Goal: Task Accomplishment & Management: Manage account settings

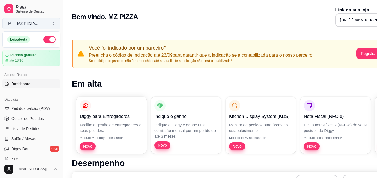
click at [50, 26] on button "M MZ PIZZA ..." at bounding box center [31, 23] width 58 height 11
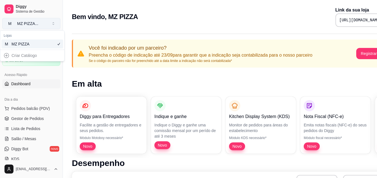
click at [50, 26] on button "M MZ PIZZA ..." at bounding box center [31, 23] width 58 height 11
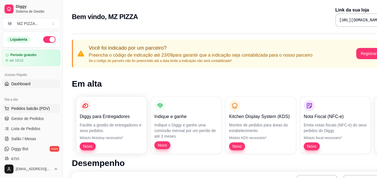
click at [24, 111] on span "Pedidos balcão (PDV)" at bounding box center [30, 109] width 39 height 6
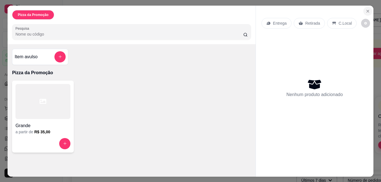
click at [366, 10] on icon "Close" at bounding box center [368, 11] width 4 height 4
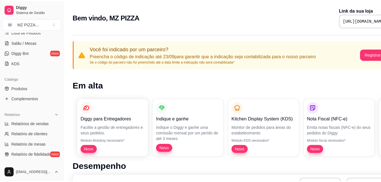
scroll to position [98, 0]
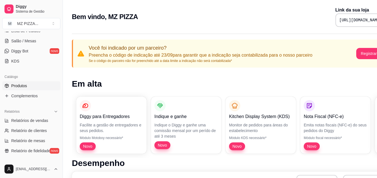
click at [15, 88] on span "Produtos" at bounding box center [19, 86] width 16 height 6
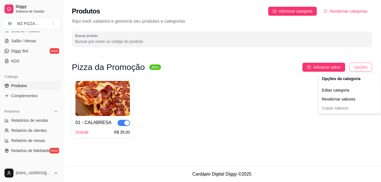
click at [360, 70] on html "Diggy Sistema de Gestão M MZ PIZZA ... Loja aberta Período gratuito até 16/10 A…" at bounding box center [190, 91] width 381 height 182
click at [221, 112] on html "Diggy Sistema de Gestão M MZ PIZZA ... Loja aberta Período gratuito até 16/10 A…" at bounding box center [190, 91] width 381 height 182
click at [247, 100] on html "Diggy Sistema de Gestão M MZ PIZZA ... Loja aberta Período gratuito até 16/10 A…" at bounding box center [190, 91] width 381 height 182
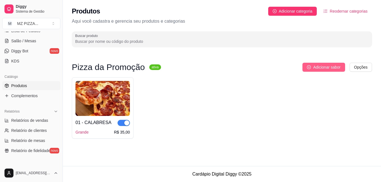
click at [311, 71] on button "Adicionar sabor" at bounding box center [324, 67] width 42 height 9
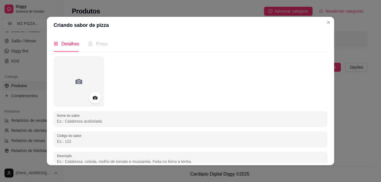
click at [177, 119] on input "Nome do sabor" at bounding box center [190, 122] width 267 height 6
type input "m"
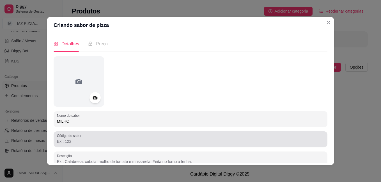
type input "MILHO"
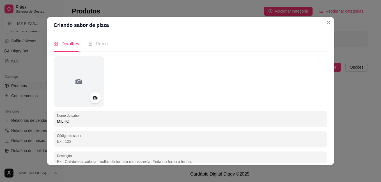
click at [81, 139] on input "Código do sabor" at bounding box center [190, 142] width 267 height 6
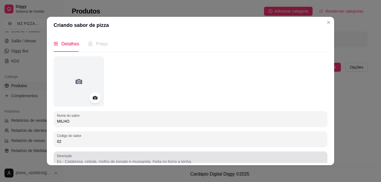
type input "02"
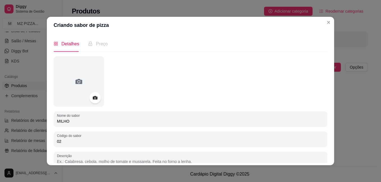
click at [80, 159] on input "Descrição" at bounding box center [190, 162] width 267 height 6
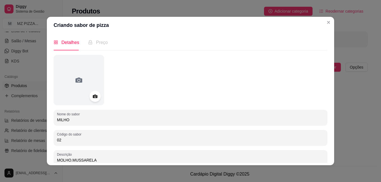
click at [70, 160] on input "MOLHO.MUSSARELA" at bounding box center [190, 161] width 267 height 6
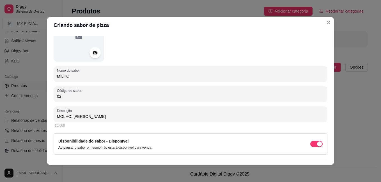
scroll to position [57, 0]
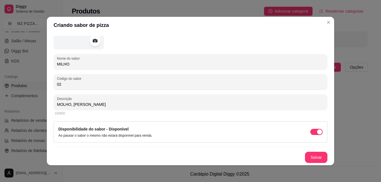
drag, startPoint x: 56, startPoint y: 161, endPoint x: 100, endPoint y: 134, distance: 51.8
click at [100, 134] on div "Nome do sabor MILHO Código do sabor 02 Descrição MOLHO, MUSSARELA 16/600 Dispon…" at bounding box center [191, 81] width 274 height 164
click at [108, 104] on input "MOLHO, [PERSON_NAME]" at bounding box center [190, 105] width 267 height 6
type input "MOLHO, [PERSON_NAME], FRANGO DESFIADO E [PERSON_NAME]."
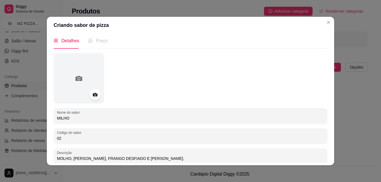
scroll to position [0, 0]
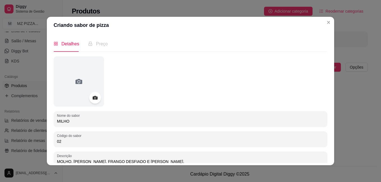
click at [93, 99] on icon at bounding box center [95, 98] width 5 height 4
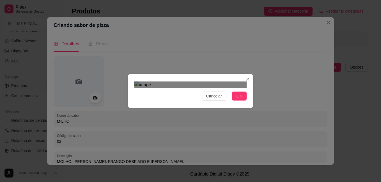
click at [250, 103] on div "Cancelar OK" at bounding box center [191, 91] width 126 height 24
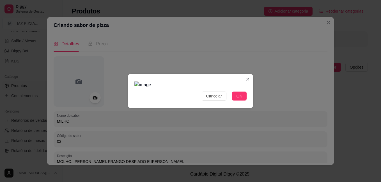
click at [222, 88] on img at bounding box center [190, 85] width 112 height 7
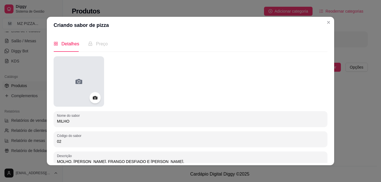
click at [81, 77] on div at bounding box center [79, 81] width 51 height 51
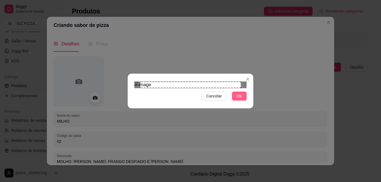
click at [242, 99] on span "OK" at bounding box center [240, 96] width 6 height 6
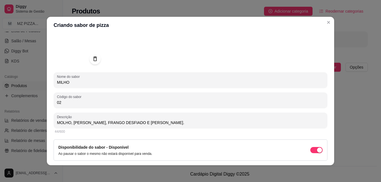
scroll to position [57, 0]
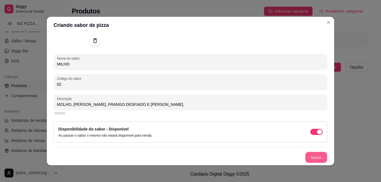
click at [310, 154] on button "Salvar" at bounding box center [316, 157] width 22 height 11
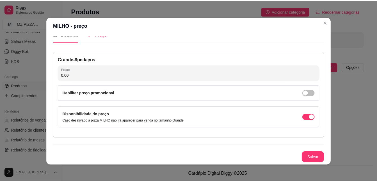
scroll to position [10, 0]
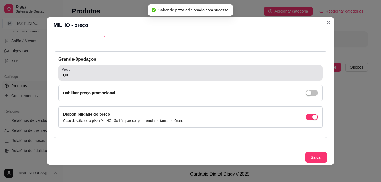
click at [117, 80] on div "Preço 0,00" at bounding box center [190, 73] width 264 height 16
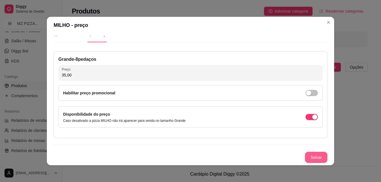
type input "35,00"
click at [313, 159] on button "Salvar" at bounding box center [316, 157] width 22 height 11
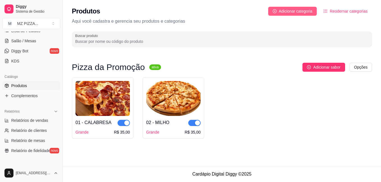
click at [282, 13] on span "Adicionar categoria" at bounding box center [296, 11] width 34 height 6
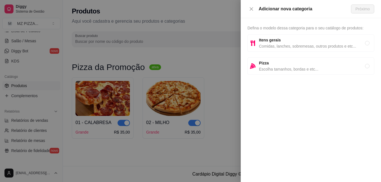
click at [272, 65] on span "Pizza" at bounding box center [312, 63] width 106 height 6
radio input "true"
click at [366, 7] on span "Próximo" at bounding box center [363, 9] width 14 height 6
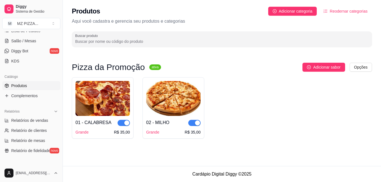
click at [26, 85] on span "Produtos" at bounding box center [19, 86] width 16 height 6
click at [28, 95] on span "Complementos" at bounding box center [24, 96] width 26 height 6
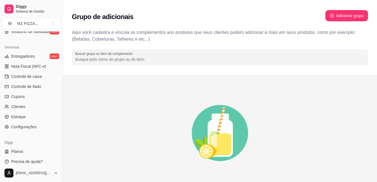
scroll to position [213, 0]
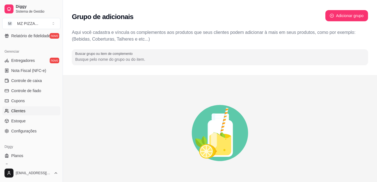
click at [18, 109] on span "Clientes" at bounding box center [18, 111] width 14 height 6
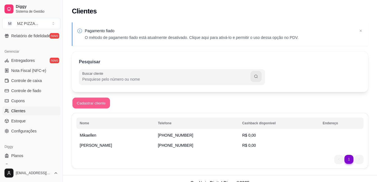
click at [92, 103] on button "Cadastrar cliente" at bounding box center [91, 103] width 38 height 11
click at [22, 131] on span "Configurações" at bounding box center [23, 132] width 25 height 6
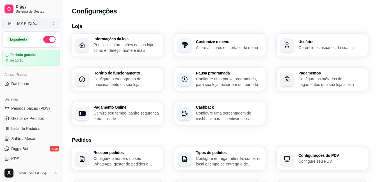
click at [22, 25] on div "MZ PIZZA ..." at bounding box center [27, 24] width 21 height 6
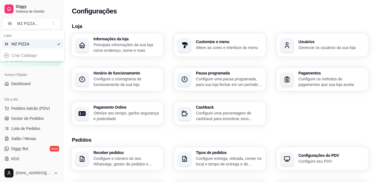
click at [20, 55] on div "Criar Catálogo" at bounding box center [32, 55] width 62 height 9
click at [6, 55] on div "Criar Catálogo" at bounding box center [32, 55] width 62 height 9
click at [21, 54] on div "Criar Catálogo" at bounding box center [32, 55] width 62 height 9
click at [28, 46] on div "MZ PIZZA" at bounding box center [24, 44] width 25 height 6
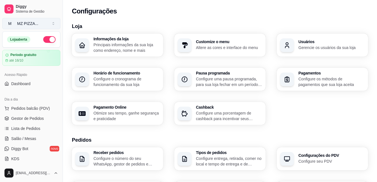
click at [55, 26] on button "M MZ PIZZA ..." at bounding box center [31, 23] width 58 height 11
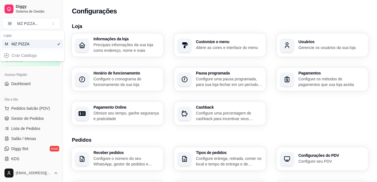
click at [48, 46] on div "M MZ PIZZA" at bounding box center [32, 44] width 62 height 9
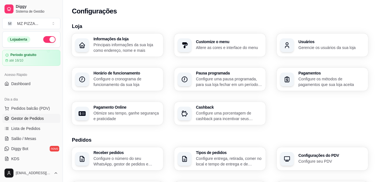
click at [36, 118] on span "Gestor de Pedidos" at bounding box center [27, 119] width 33 height 6
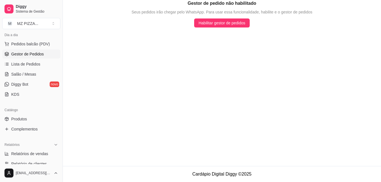
scroll to position [68, 0]
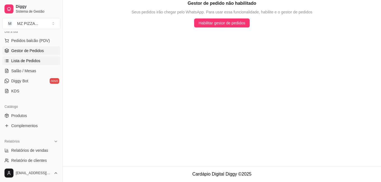
click at [29, 59] on span "Lista de Pedidos" at bounding box center [25, 61] width 29 height 6
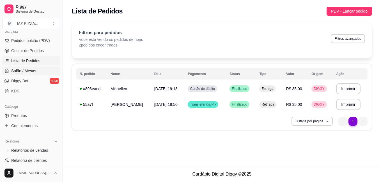
click at [22, 70] on span "Salão / Mesas" at bounding box center [23, 71] width 25 height 6
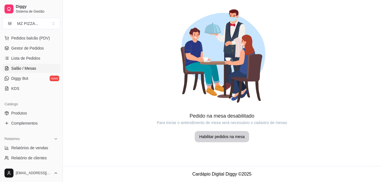
scroll to position [87, 0]
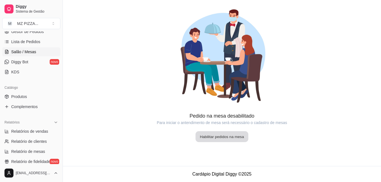
click at [216, 136] on button "Habilitar pedidos na mesa" at bounding box center [222, 137] width 53 height 11
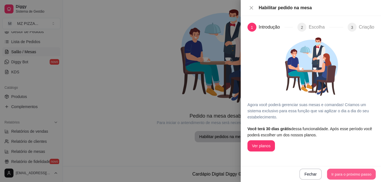
click at [339, 171] on button "Ir para o próximo passo" at bounding box center [351, 174] width 49 height 11
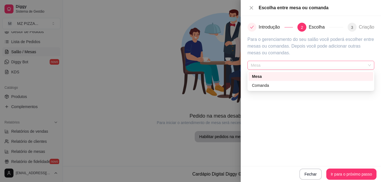
click at [368, 67] on span "Mesa" at bounding box center [311, 65] width 120 height 8
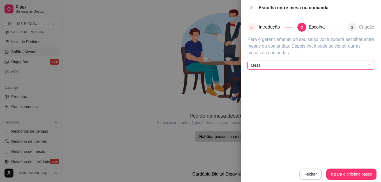
click at [368, 67] on span "Mesa" at bounding box center [311, 65] width 120 height 8
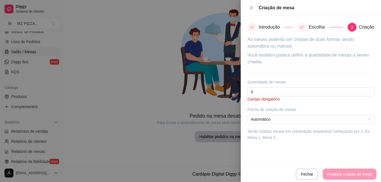
click at [96, 50] on div at bounding box center [190, 91] width 381 height 182
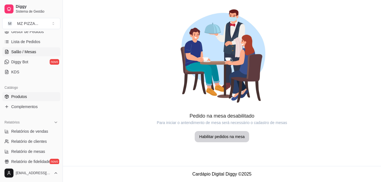
click at [17, 98] on span "Produtos" at bounding box center [19, 97] width 16 height 6
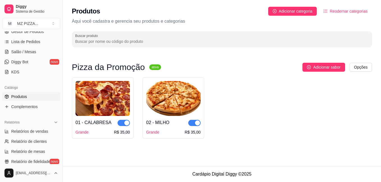
click at [338, 12] on span "Reodernar categorias" at bounding box center [349, 11] width 38 height 6
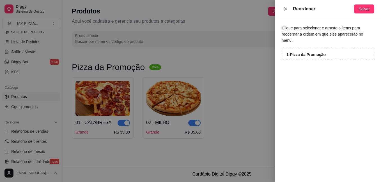
click at [285, 10] on icon "close" at bounding box center [285, 9] width 4 height 4
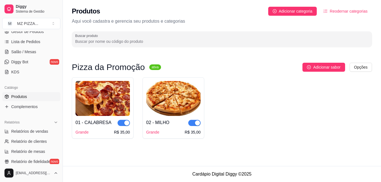
click at [285, 10] on span "Adicionar categoria" at bounding box center [296, 11] width 34 height 6
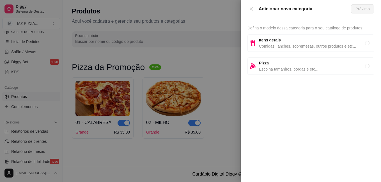
click at [269, 65] on span "Pizza" at bounding box center [312, 63] width 106 height 6
radio input "true"
click at [364, 7] on span "Próximo" at bounding box center [363, 9] width 14 height 6
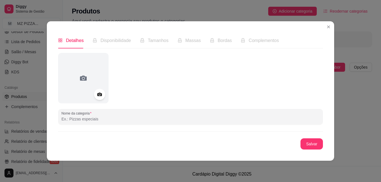
click at [180, 119] on input "Nome da categoria" at bounding box center [190, 119] width 258 height 6
type input "MENU PRINCIPAL"
click at [312, 146] on button "Salvar" at bounding box center [312, 144] width 22 height 11
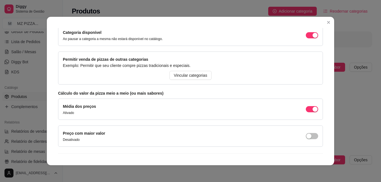
scroll to position [68, 0]
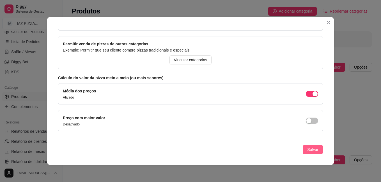
click at [311, 149] on span "Salvar" at bounding box center [312, 150] width 11 height 6
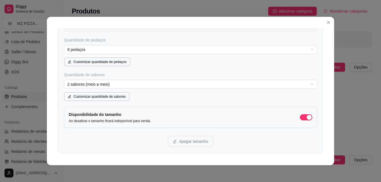
scroll to position [124, 0]
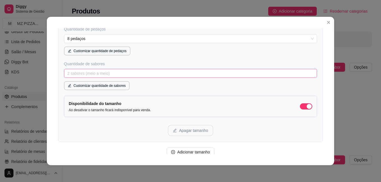
click at [305, 72] on span "2 sabores (meio a meio)" at bounding box center [190, 73] width 246 height 8
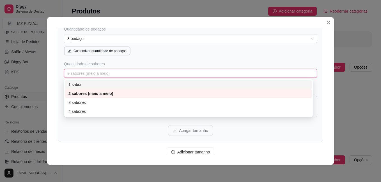
click at [264, 88] on div "1 sabor" at bounding box center [188, 84] width 247 height 9
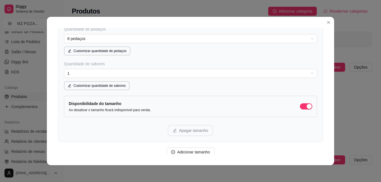
drag, startPoint x: 321, startPoint y: 122, endPoint x: 321, endPoint y: 114, distance: 7.9
click at [321, 114] on div "Detalhes Disponibilidade Tamanhos Massas Bordas Complementos Nome da categoria …" at bounding box center [190, 91] width 287 height 149
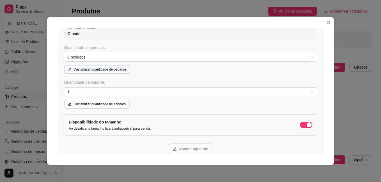
scroll to position [149, 0]
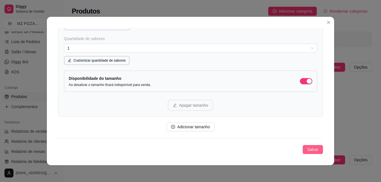
click at [307, 148] on span "Salvar" at bounding box center [312, 150] width 11 height 6
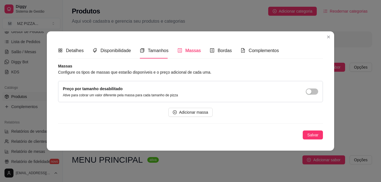
scroll to position [0, 0]
click at [313, 134] on span "Salvar" at bounding box center [312, 135] width 11 height 6
click at [315, 93] on span "button" at bounding box center [312, 92] width 12 height 6
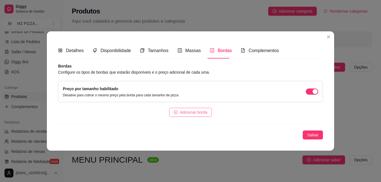
click at [191, 116] on button "Adicionar borda" at bounding box center [190, 112] width 43 height 9
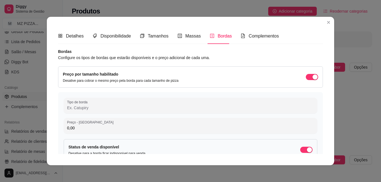
click at [163, 106] on input "Tipo de borda" at bounding box center [190, 108] width 247 height 6
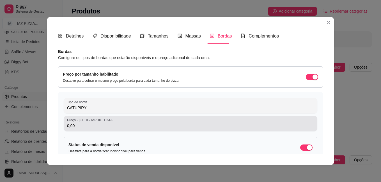
type input "CATUPIRY"
click at [154, 130] on div "Preço - [GEOGRAPHIC_DATA] 0,00" at bounding box center [191, 124] width 254 height 16
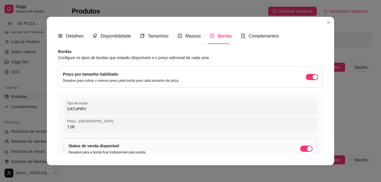
type input "7,00"
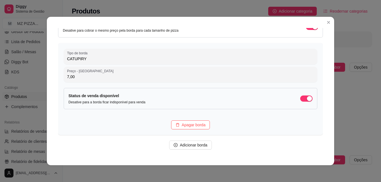
scroll to position [51, 0]
click at [203, 148] on button "Adicionar borda" at bounding box center [190, 145] width 43 height 9
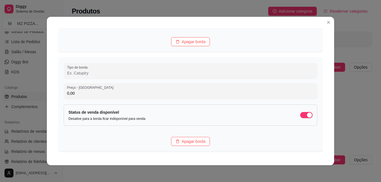
scroll to position [137, 0]
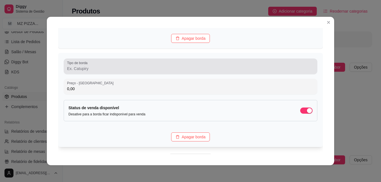
click at [85, 73] on div "Tipo de borda" at bounding box center [191, 67] width 254 height 16
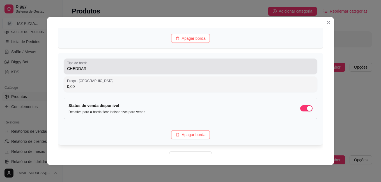
click at [219, 65] on div "CHEDDAR" at bounding box center [190, 66] width 247 height 11
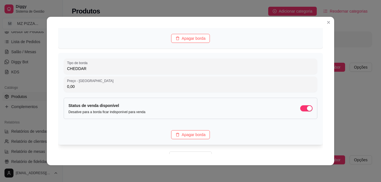
click at [218, 72] on input "CHEDDAR" at bounding box center [190, 69] width 247 height 6
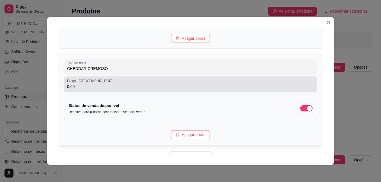
type input "CHEDDAR CREMOSO"
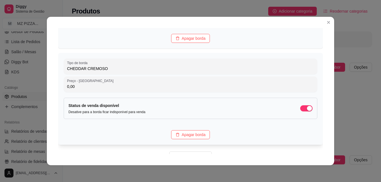
click at [157, 88] on input "0,00" at bounding box center [190, 87] width 247 height 6
type input "7,00"
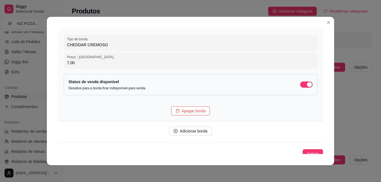
scroll to position [166, 0]
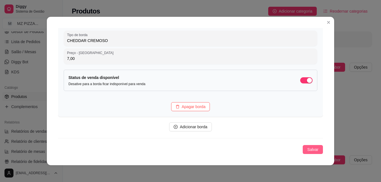
click at [311, 148] on span "Salvar" at bounding box center [312, 150] width 11 height 6
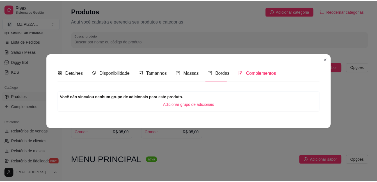
scroll to position [0, 0]
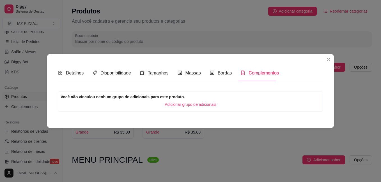
click at [197, 105] on span "Adicionar grupo de adicionais" at bounding box center [191, 105] width 52 height 6
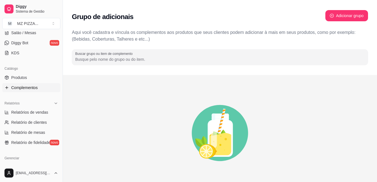
scroll to position [120, 0]
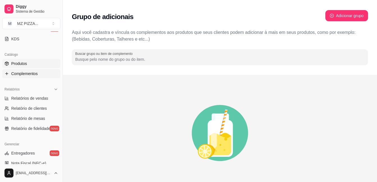
click at [19, 60] on link "Produtos" at bounding box center [31, 63] width 58 height 9
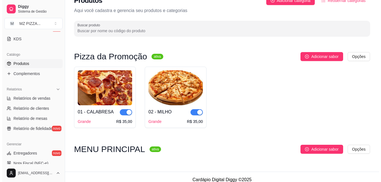
scroll to position [17, 0]
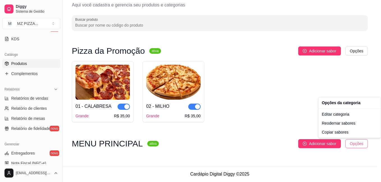
click at [360, 148] on html "Diggy Sistema de Gestão M MZ PIZZA ... Loja aberta Período gratuito até 16/10 A…" at bounding box center [190, 75] width 381 height 182
click at [340, 116] on div "Editar categoria" at bounding box center [350, 114] width 60 height 9
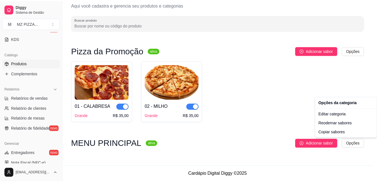
scroll to position [0, 0]
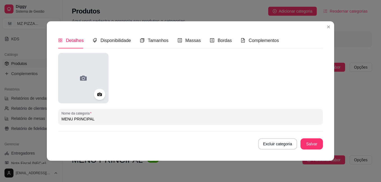
click at [83, 81] on icon at bounding box center [83, 78] width 7 height 5
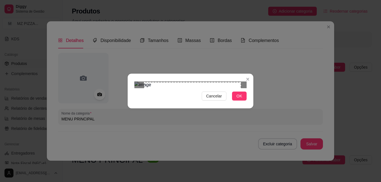
click at [129, 79] on div "Cancelar OK" at bounding box center [191, 91] width 126 height 24
click at [134, 103] on div "Cancelar OK" at bounding box center [191, 91] width 126 height 24
click at [184, 107] on div "Use the arrow keys to move the crop selection area" at bounding box center [191, 130] width 97 height 97
click at [240, 99] on span "OK" at bounding box center [240, 96] width 6 height 6
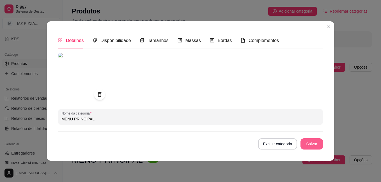
click at [307, 143] on button "Salvar" at bounding box center [312, 144] width 22 height 11
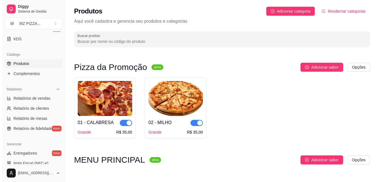
scroll to position [17, 0]
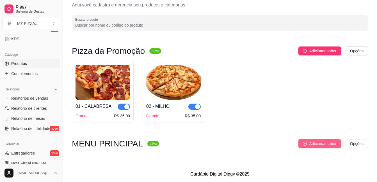
click at [329, 146] on span "Adicionar sabor" at bounding box center [322, 144] width 27 height 6
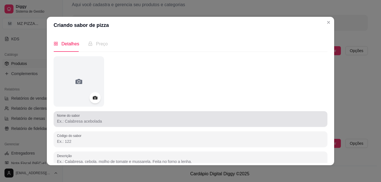
click at [114, 124] on input "Nome do sabor" at bounding box center [190, 122] width 267 height 6
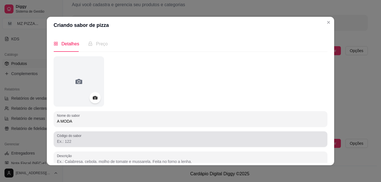
type input "A MODA"
click at [80, 145] on div "Código do sabor" at bounding box center [191, 140] width 274 height 16
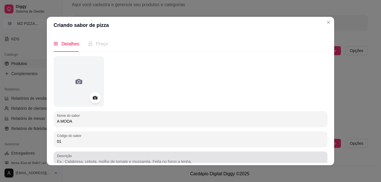
type input "01"
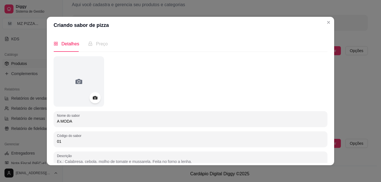
click at [98, 160] on input "Descrição" at bounding box center [190, 162] width 267 height 6
paste input "MOLHO, [PERSON_NAME]"
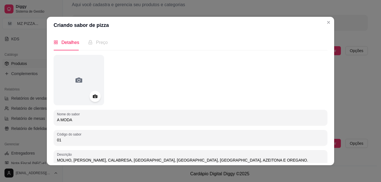
type input "MOLHO, [PERSON_NAME], CALABRESA, [GEOGRAPHIC_DATA], [GEOGRAPHIC_DATA], [GEOGRAP…"
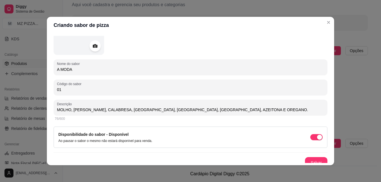
scroll to position [57, 0]
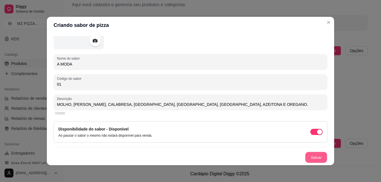
click at [308, 160] on button "Salvar" at bounding box center [316, 157] width 22 height 11
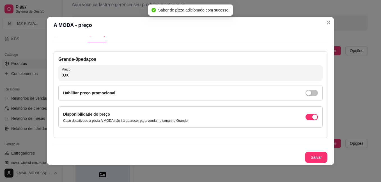
scroll to position [10, 0]
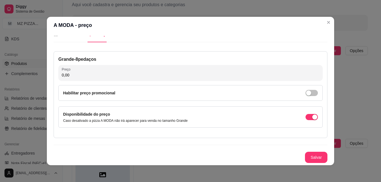
click at [176, 74] on input "0,00" at bounding box center [191, 75] width 258 height 6
type input "45,00"
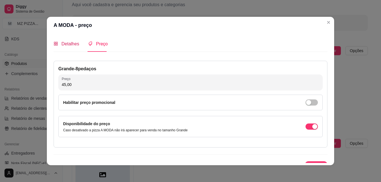
click at [66, 42] on span "Detalhes" at bounding box center [70, 44] width 18 height 5
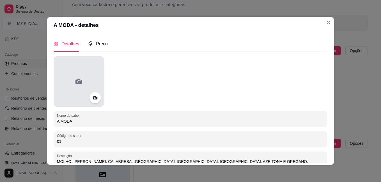
click at [81, 75] on div at bounding box center [79, 81] width 51 height 51
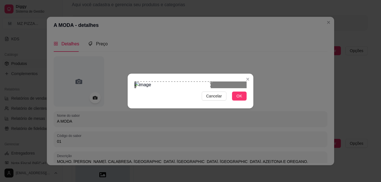
click at [160, 91] on div "Use the arrow keys to move the crop selection area" at bounding box center [173, 107] width 75 height 51
click at [239, 99] on span "OK" at bounding box center [240, 96] width 6 height 6
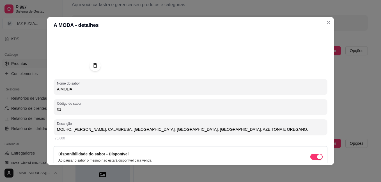
scroll to position [42, 0]
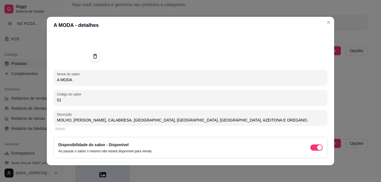
click at [317, 168] on button "Salvar" at bounding box center [316, 173] width 22 height 11
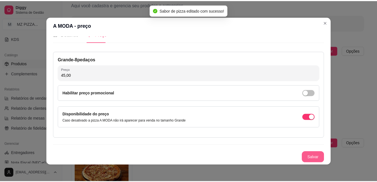
scroll to position [10, 0]
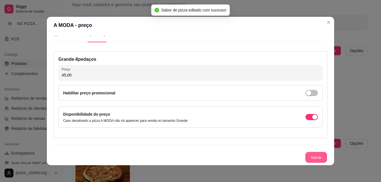
click at [317, 156] on button "Salvar" at bounding box center [316, 157] width 22 height 11
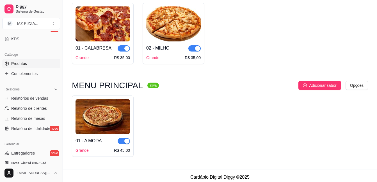
scroll to position [78, 0]
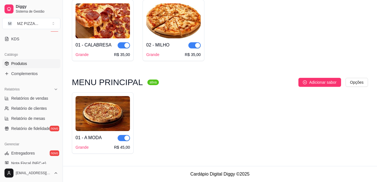
click at [106, 105] on img at bounding box center [103, 113] width 54 height 35
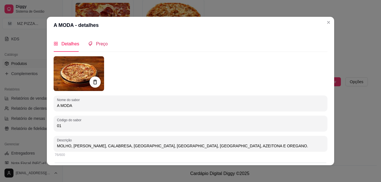
click at [99, 45] on span "Preço" at bounding box center [102, 44] width 12 height 5
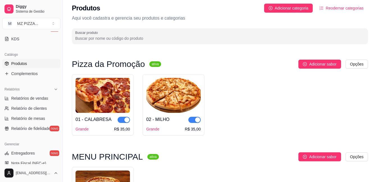
scroll to position [0, 0]
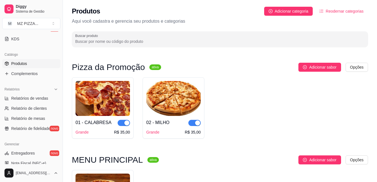
click at [323, 11] on icon "ordered-list" at bounding box center [322, 11] width 4 height 3
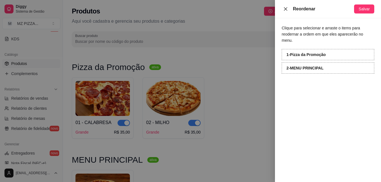
click at [285, 8] on icon "close" at bounding box center [285, 9] width 4 height 4
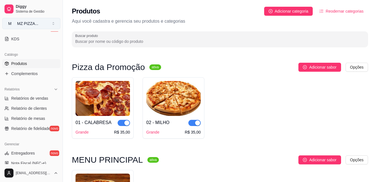
click at [9, 23] on span "M" at bounding box center [10, 24] width 6 height 6
click at [15, 45] on div "MZ PIZZA" at bounding box center [24, 44] width 25 height 6
click at [11, 4] on link "Diggy Sistema de Gestão" at bounding box center [31, 8] width 58 height 13
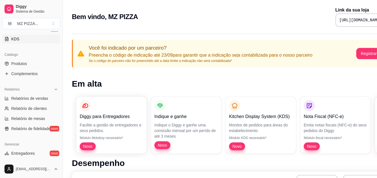
click at [21, 36] on link "KDS" at bounding box center [31, 39] width 58 height 9
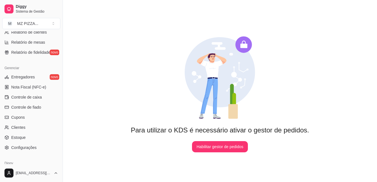
scroll to position [199, 0]
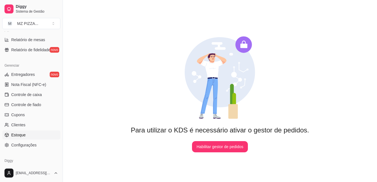
click at [21, 138] on link "Estoque" at bounding box center [31, 135] width 58 height 9
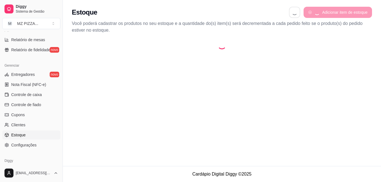
select select "QUANTITY_ORDER"
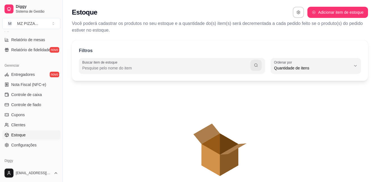
scroll to position [5, 0]
drag, startPoint x: 60, startPoint y: 121, endPoint x: 61, endPoint y: 136, distance: 14.3
click at [61, 136] on button "Toggle Sidebar" at bounding box center [62, 91] width 4 height 182
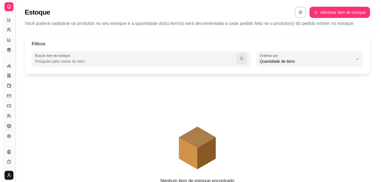
scroll to position [108, 0]
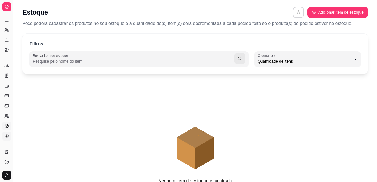
click at [8, 134] on icon at bounding box center [6, 136] width 4 height 4
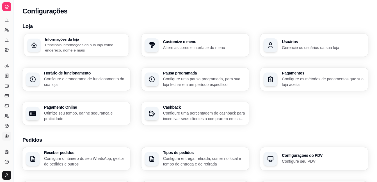
click at [70, 47] on p "Principais informações da sua loja como endereço, nome e mais" at bounding box center [85, 47] width 80 height 11
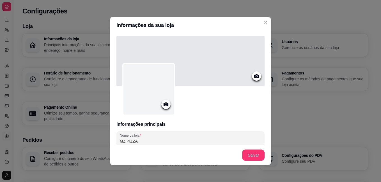
click at [166, 104] on icon at bounding box center [166, 105] width 5 height 4
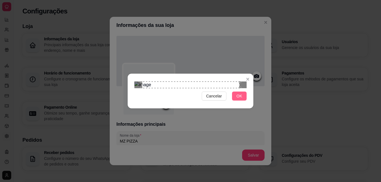
click at [242, 99] on span "OK" at bounding box center [240, 96] width 6 height 6
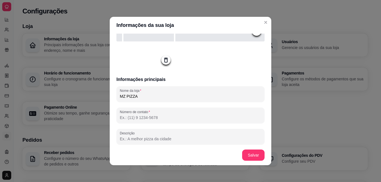
scroll to position [56, 0]
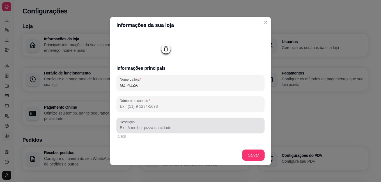
click at [198, 128] on input "Descrição" at bounding box center [190, 128] width 141 height 6
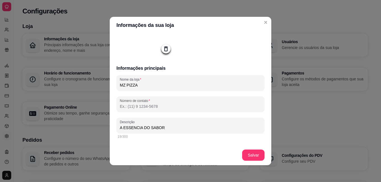
click at [122, 127] on input "A ESSENCIA DO SABOR" at bounding box center [190, 128] width 141 height 6
type input "A VERDADEIRA ESSENCIA DO SABOR"
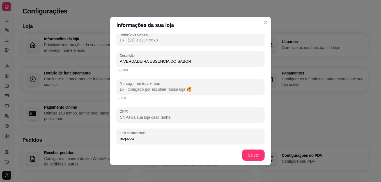
scroll to position [124, 0]
click at [191, 90] on input "Mensagem de boas vindas" at bounding box center [190, 89] width 141 height 6
type input "OBRIGADO PELA ESCOLHA"
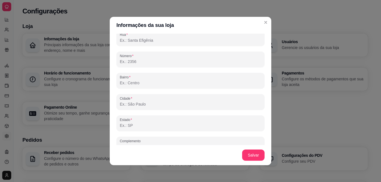
scroll to position [358, 0]
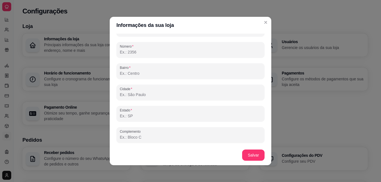
click at [172, 75] on input "Bairro" at bounding box center [190, 74] width 141 height 6
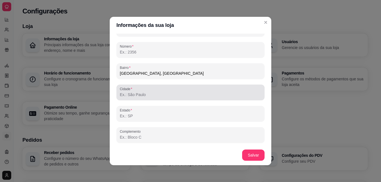
type input "[GEOGRAPHIC_DATA], [GEOGRAPHIC_DATA]"
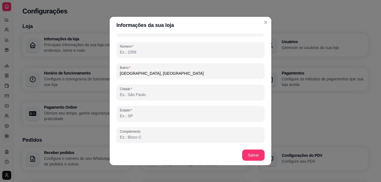
click at [157, 92] on input "Cidade" at bounding box center [190, 95] width 141 height 6
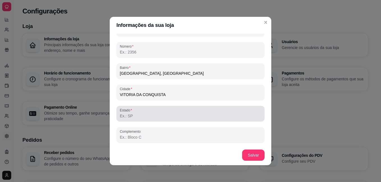
type input "VITORIA DA CONQUISTA"
click at [141, 113] on div at bounding box center [190, 113] width 141 height 11
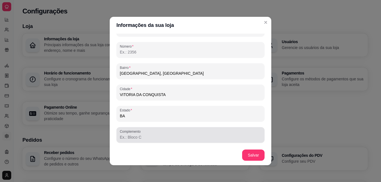
type input "BA"
click at [163, 141] on div "Complemento" at bounding box center [190, 135] width 148 height 16
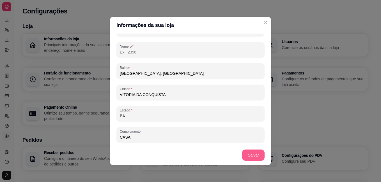
type input "CASA"
click at [251, 154] on button "Salvar" at bounding box center [254, 155] width 22 height 11
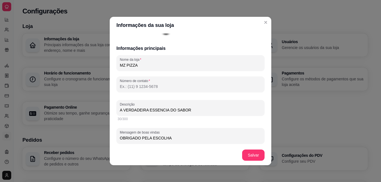
scroll to position [92, 0]
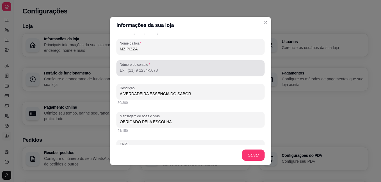
click at [197, 68] on input "Número de contato" at bounding box center [190, 71] width 141 height 6
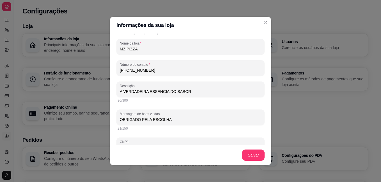
type input "[PHONE_NUMBER]"
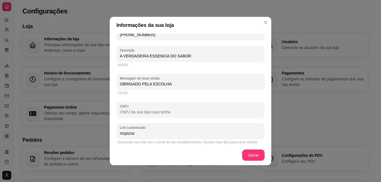
scroll to position [136, 0]
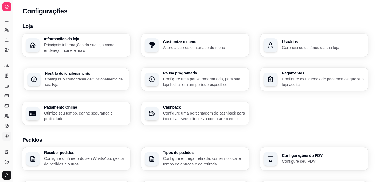
click at [79, 83] on p "Configure o cronograma de funcionamento da sua loja" at bounding box center [85, 81] width 80 height 11
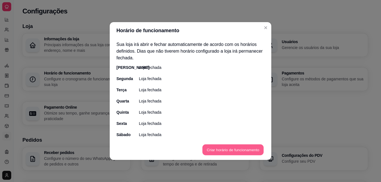
click at [231, 151] on button "Criar horário de funcionamento" at bounding box center [232, 150] width 61 height 11
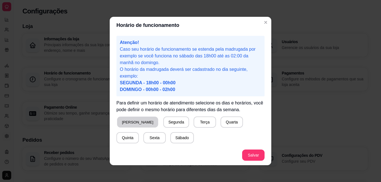
click at [134, 123] on button "[PERSON_NAME]" at bounding box center [137, 122] width 41 height 11
click at [163, 122] on button "Segunda" at bounding box center [175, 122] width 25 height 11
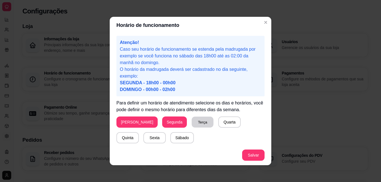
click at [192, 119] on button "Terça" at bounding box center [203, 122] width 22 height 11
click at [219, 125] on button "Quarta" at bounding box center [230, 122] width 22 height 11
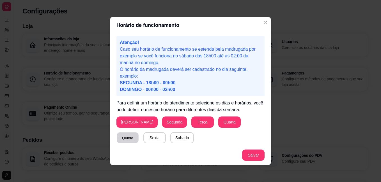
click at [139, 133] on button "Quinta" at bounding box center [128, 138] width 22 height 11
click at [144, 141] on button "Sexta" at bounding box center [155, 138] width 22 height 11
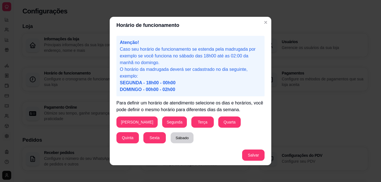
click at [171, 139] on button "Sábado" at bounding box center [182, 138] width 23 height 11
click at [131, 85] on span "SEGUNDA - 18h00 - 00h00" at bounding box center [148, 83] width 56 height 5
click at [157, 82] on span "SEGUNDA - 18h00 - 00h00" at bounding box center [148, 83] width 56 height 5
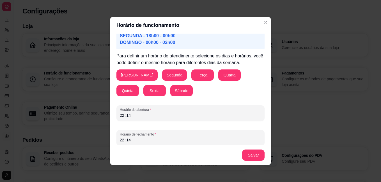
scroll to position [50, 0]
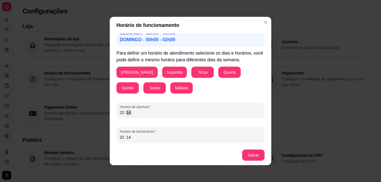
click at [161, 116] on div "Horário de abertura 22 : 14" at bounding box center [190, 111] width 148 height 16
click at [120, 113] on div "22" at bounding box center [122, 113] width 6 height 6
click at [120, 113] on div "19" at bounding box center [122, 113] width 6 height 6
click at [142, 112] on div "19 : 00" at bounding box center [190, 112] width 141 height 7
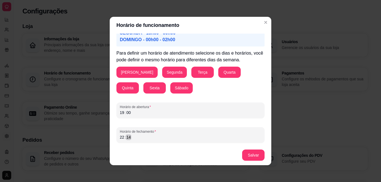
scroll to position [1, 0]
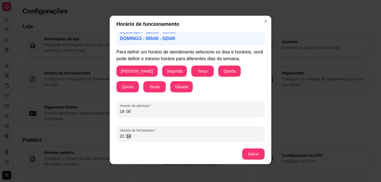
click at [151, 141] on div "Horário de fechamento 22 : 14" at bounding box center [190, 134] width 148 height 16
click at [122, 136] on div "22" at bounding box center [122, 137] width 6 height 6
click at [247, 153] on button "Salvar" at bounding box center [254, 154] width 22 height 11
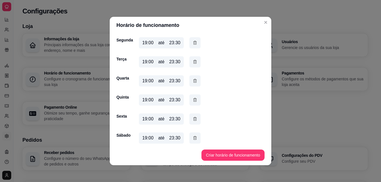
scroll to position [44, 0]
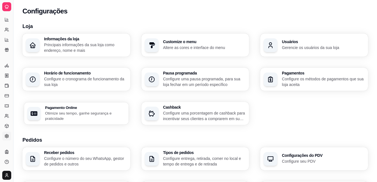
click at [88, 114] on p "Otimize seu tempo, ganhe segurança e praticidade" at bounding box center [85, 116] width 80 height 11
select select "4.98"
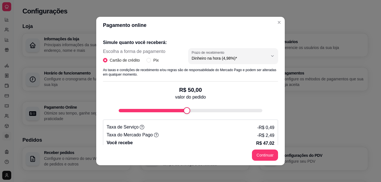
scroll to position [114, 0]
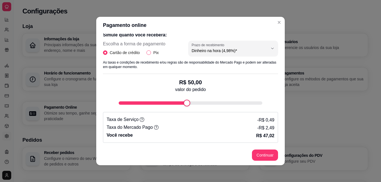
click at [148, 51] on input "Pix" at bounding box center [149, 53] width 4 height 4
radio input "true"
radio input "false"
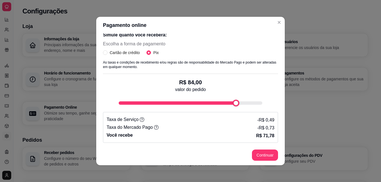
type input "100"
click at [272, 111] on div "Receba na hora em sua conta do Mercado Pago! Agora você poderá receber pagament…" at bounding box center [190, 90] width 189 height 112
click at [140, 119] on icon at bounding box center [142, 120] width 4 height 4
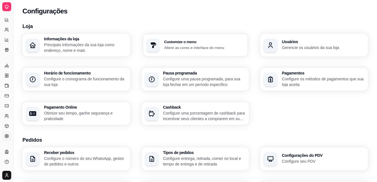
click at [209, 46] on p "Altere as cores e interface do menu" at bounding box center [204, 47] width 80 height 5
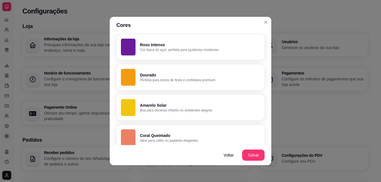
scroll to position [331, 0]
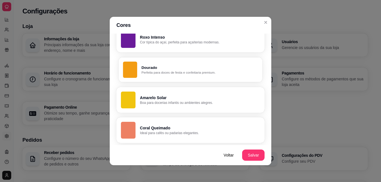
click at [131, 68] on div "button" at bounding box center [130, 70] width 14 height 16
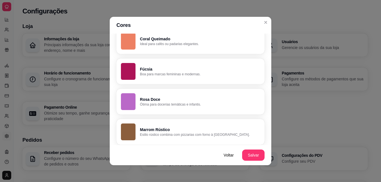
scroll to position [424, 0]
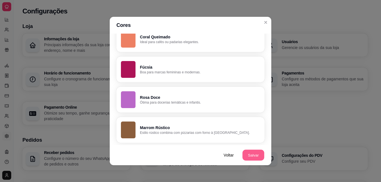
click at [255, 153] on button "Salvar" at bounding box center [254, 155] width 22 height 11
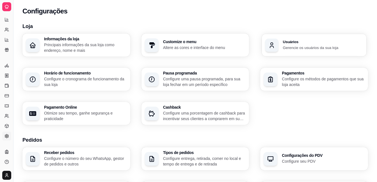
click at [294, 47] on p "Gerencie os usuários da sua loja" at bounding box center [323, 47] width 80 height 5
click at [281, 74] on div "Pagamentos Configure os métodos de pagamentos que sua loja aceita" at bounding box center [314, 79] width 108 height 23
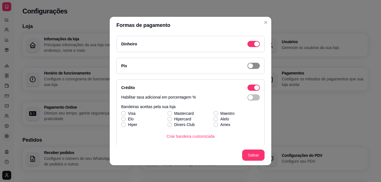
click at [253, 63] on span "button" at bounding box center [254, 66] width 12 height 6
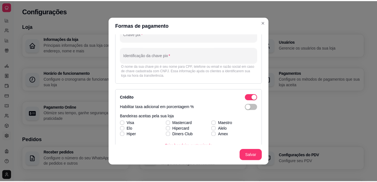
scroll to position [60, 0]
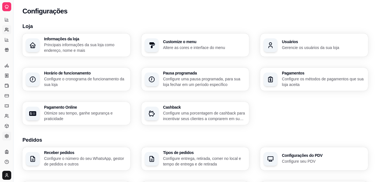
click at [11, 32] on link "Relatório de clientes" at bounding box center [6, 29] width 9 height 9
select select "30"
select select "HIGHEST_TOTAL_SPENT_WITH_ORDERS"
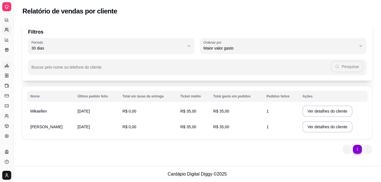
click at [8, 62] on link "Entregadores novo" at bounding box center [6, 65] width 9 height 9
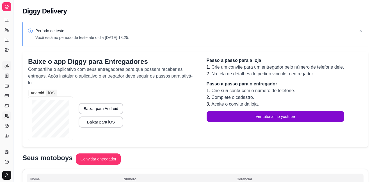
click at [9, 115] on icon at bounding box center [6, 116] width 4 height 4
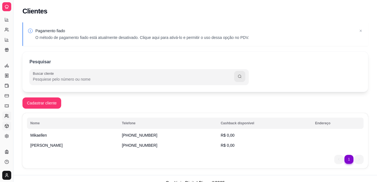
click at [9, 127] on link "Estoque" at bounding box center [6, 126] width 9 height 9
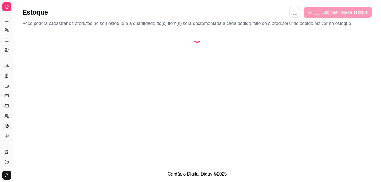
select select "QUANTITY_ORDER"
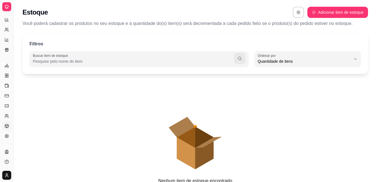
scroll to position [5, 0]
click at [7, 134] on icon at bounding box center [6, 136] width 4 height 4
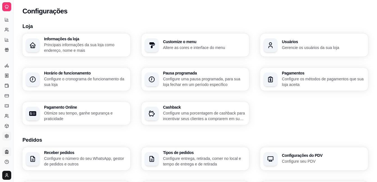
click at [6, 150] on icon at bounding box center [6, 152] width 4 height 4
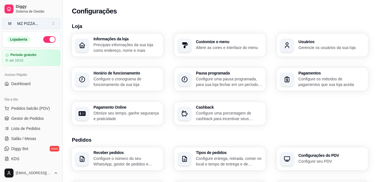
click at [23, 22] on div "MZ PIZZA ..." at bounding box center [27, 24] width 21 height 6
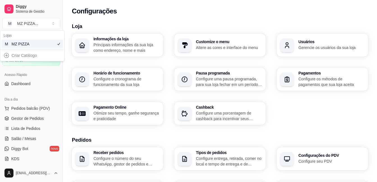
click at [29, 48] on div "M MZ PIZZA" at bounding box center [32, 44] width 62 height 9
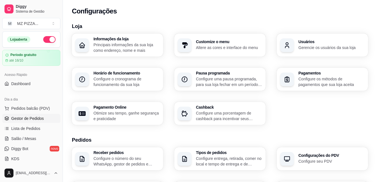
click at [24, 119] on span "Gestor de Pedidos" at bounding box center [27, 119] width 33 height 6
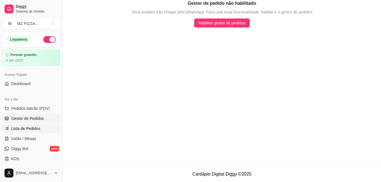
click at [22, 131] on span "Lista de Pedidos" at bounding box center [25, 129] width 29 height 6
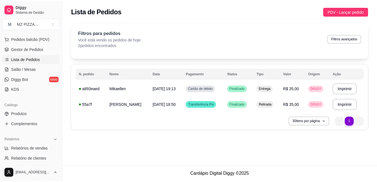
scroll to position [90, 0]
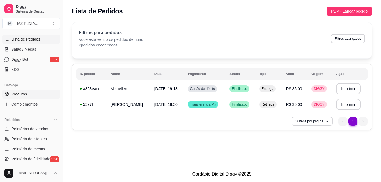
click at [14, 95] on span "Produtos" at bounding box center [19, 95] width 16 height 6
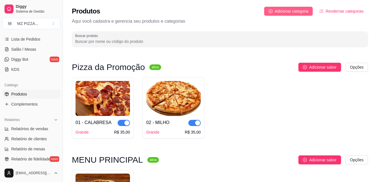
click at [300, 8] on button "Adicionar categoria" at bounding box center [288, 11] width 49 height 9
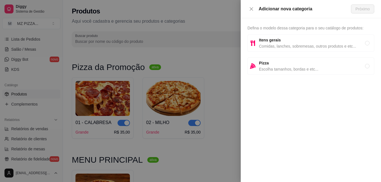
click at [285, 61] on span "Pizza" at bounding box center [312, 63] width 106 height 6
radio input "true"
click at [369, 8] on span "Próximo" at bounding box center [363, 9] width 14 height 6
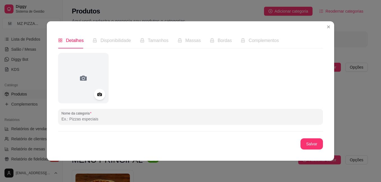
click at [199, 119] on input "Nome da categoria" at bounding box center [190, 119] width 258 height 6
type input "MONTE SEU SABOR"
click at [310, 146] on button "Salvar" at bounding box center [312, 144] width 22 height 11
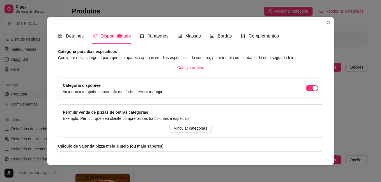
scroll to position [68, 0]
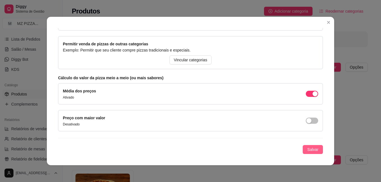
click at [314, 147] on button "Salvar" at bounding box center [313, 149] width 20 height 9
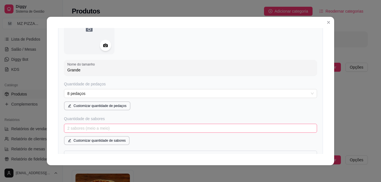
click at [113, 128] on span "2 sabores (meio a meio)" at bounding box center [190, 128] width 246 height 8
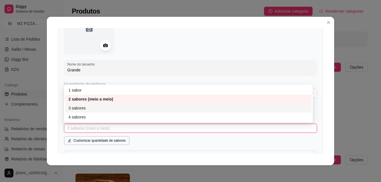
click at [75, 107] on div "3 sabores" at bounding box center [188, 108] width 240 height 6
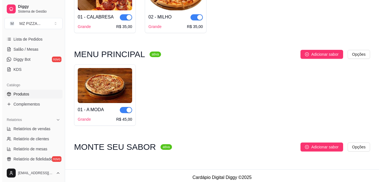
scroll to position [110, 0]
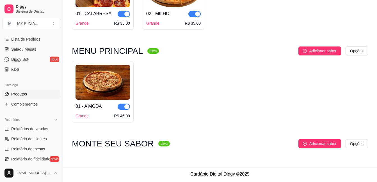
click at [106, 83] on img at bounding box center [103, 82] width 54 height 35
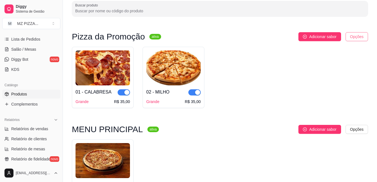
scroll to position [28, 0]
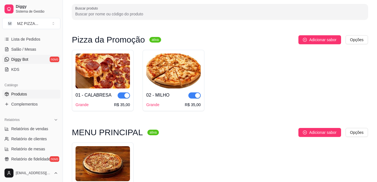
click at [16, 61] on span "Diggy Bot" at bounding box center [19, 60] width 17 height 6
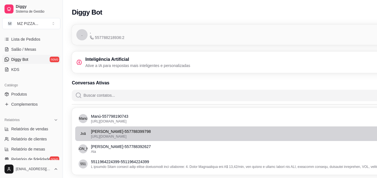
click at [122, 133] on p "[PERSON_NAME] - 557788399798" at bounding box center [252, 132] width 322 height 6
